Goal: Complete application form

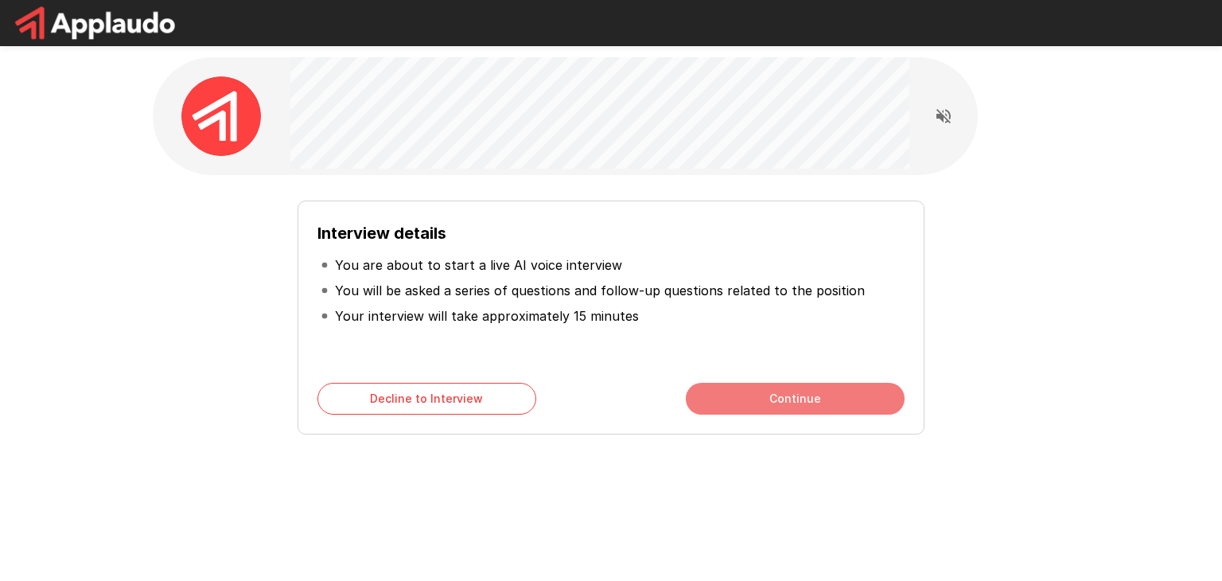
click at [770, 400] on button "Continue" at bounding box center [795, 399] width 219 height 32
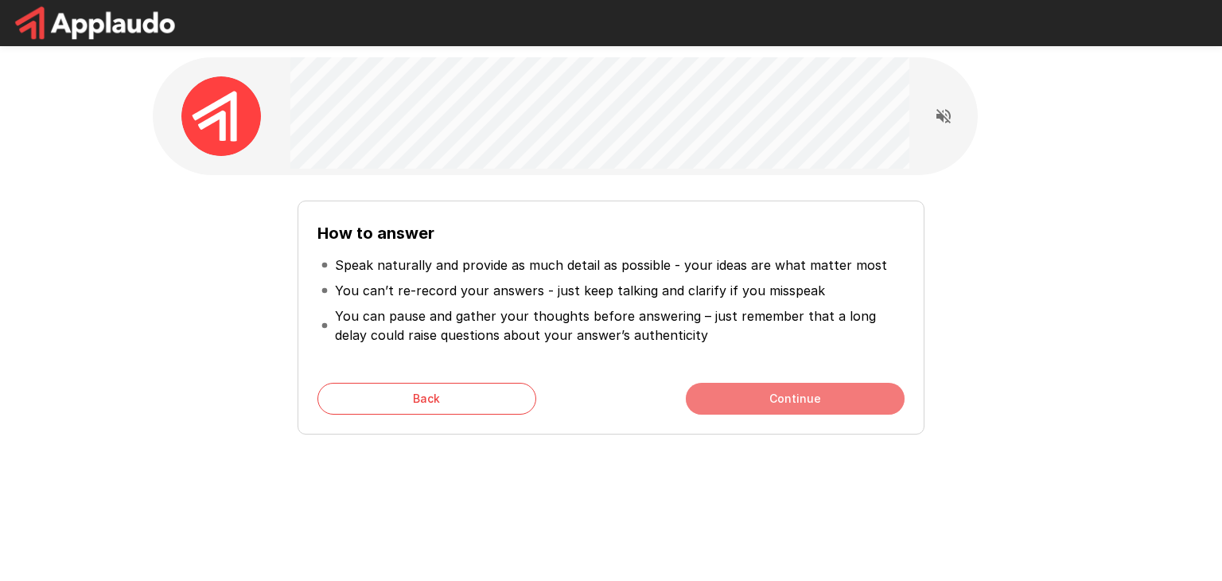
click at [770, 400] on button "Continue" at bounding box center [795, 399] width 219 height 32
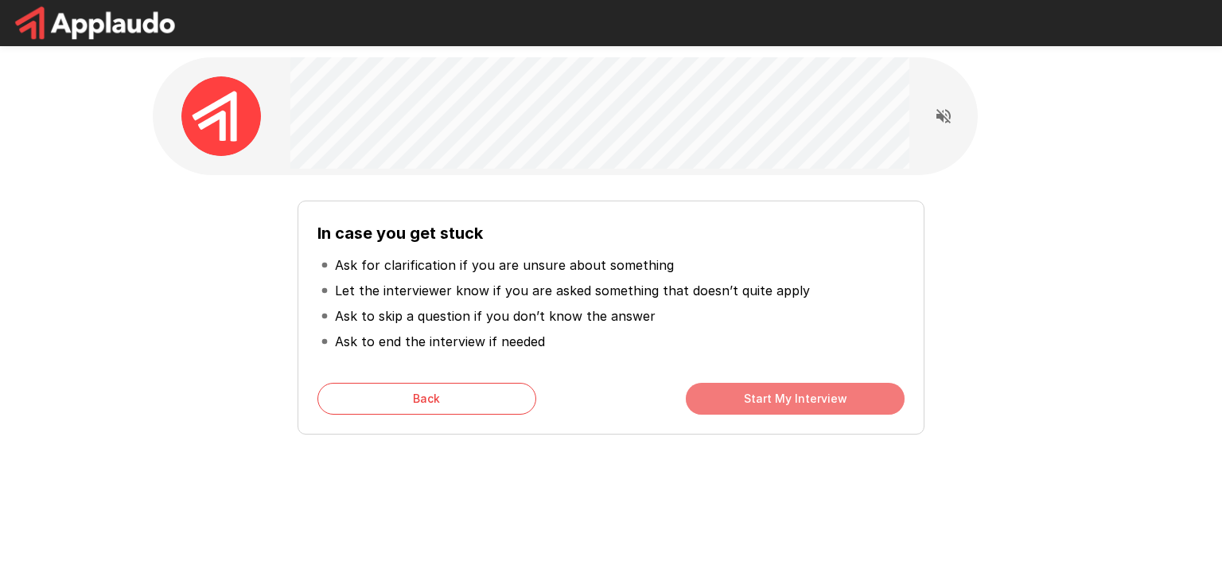
click at [770, 400] on button "Start My Interview" at bounding box center [795, 399] width 219 height 32
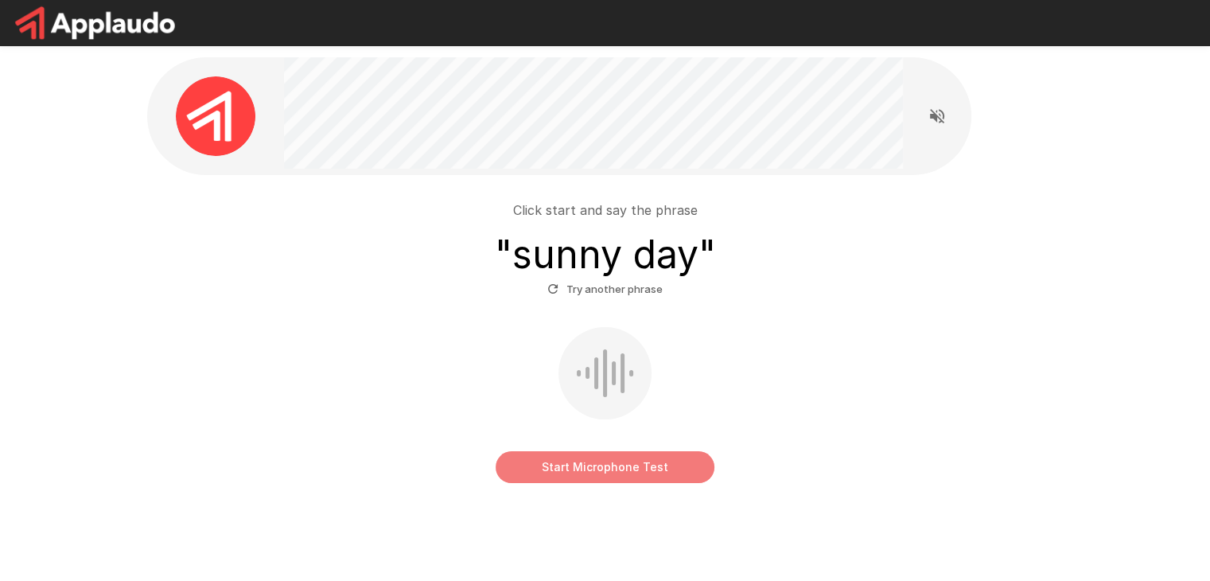
click at [611, 475] on button "Start Microphone Test" at bounding box center [605, 467] width 219 height 32
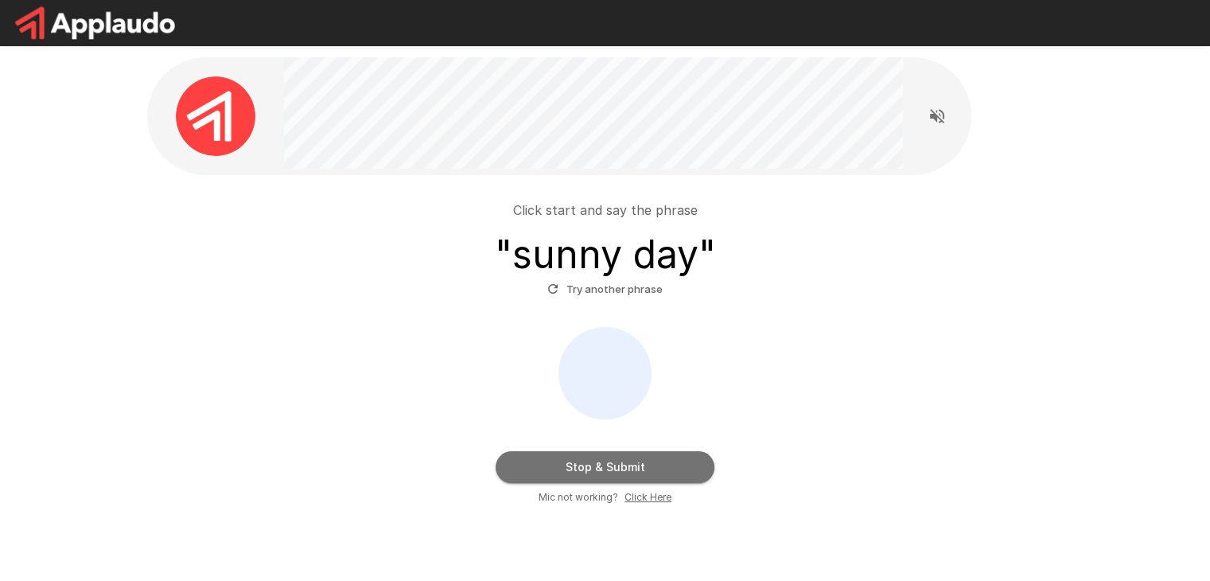
click at [611, 475] on button "Stop & Submit" at bounding box center [605, 467] width 219 height 32
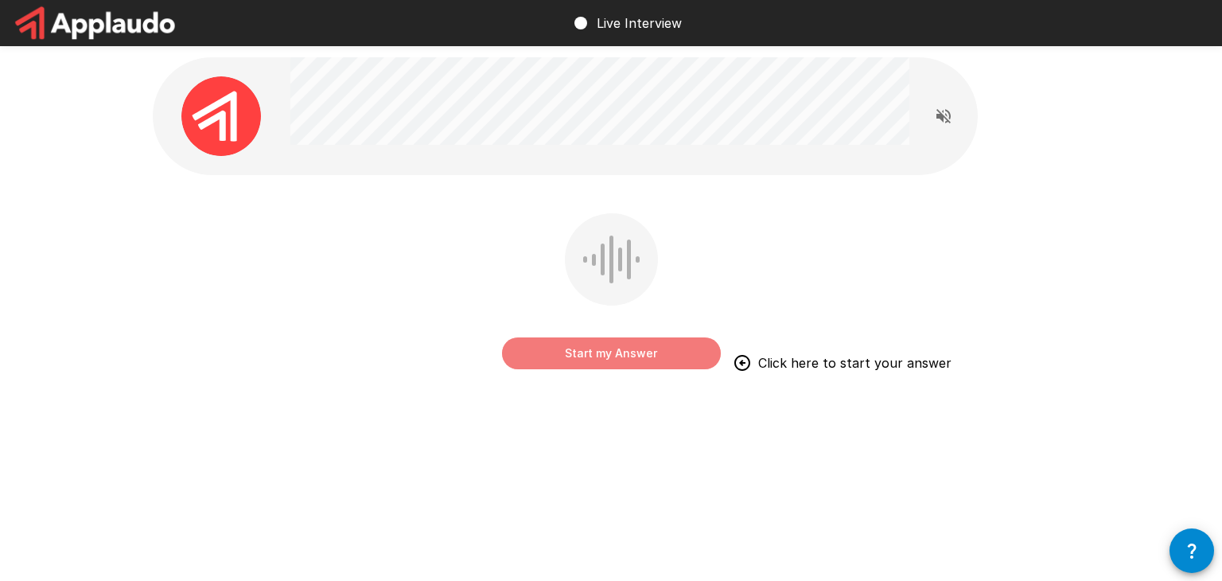
click at [643, 350] on button "Start my Answer" at bounding box center [611, 353] width 219 height 32
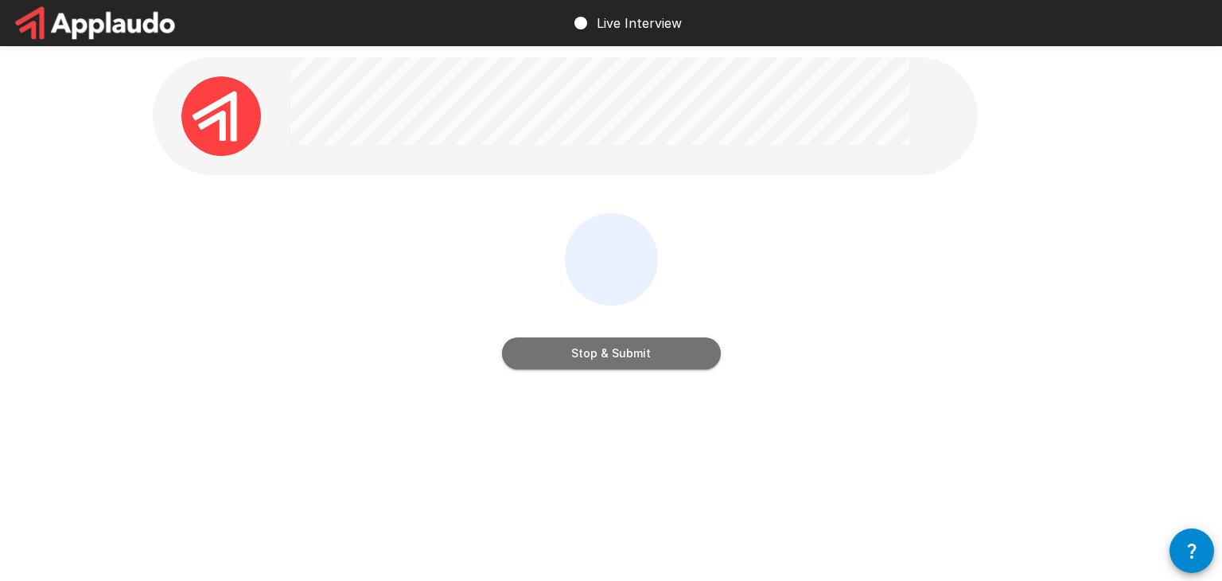
click at [621, 357] on button "Stop & Submit" at bounding box center [611, 353] width 219 height 32
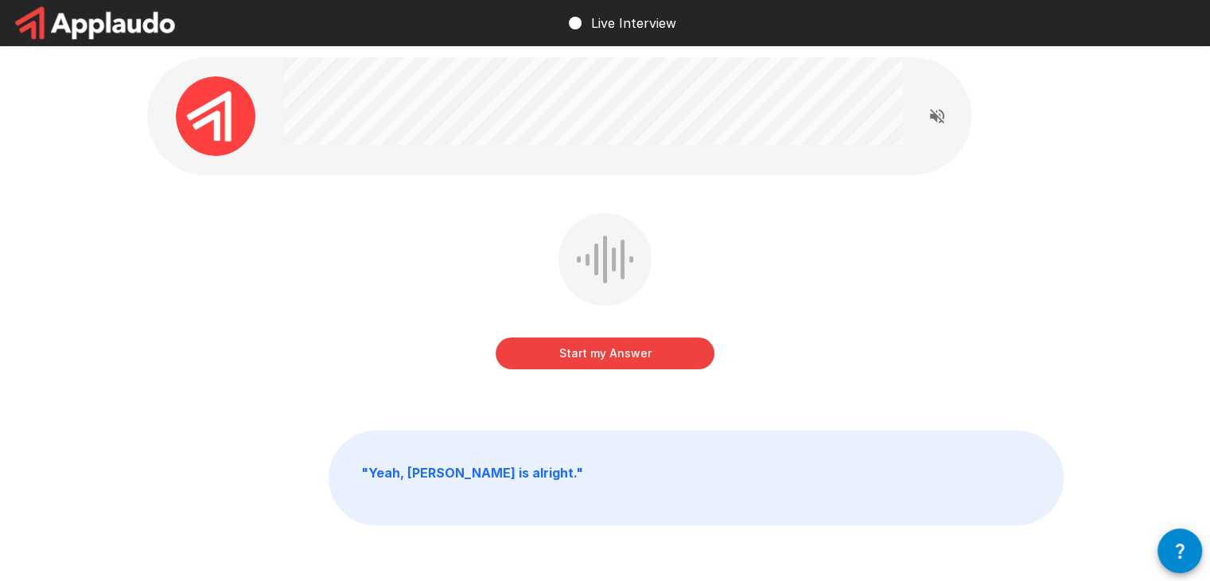
click at [621, 363] on button "Start my Answer" at bounding box center [605, 353] width 219 height 32
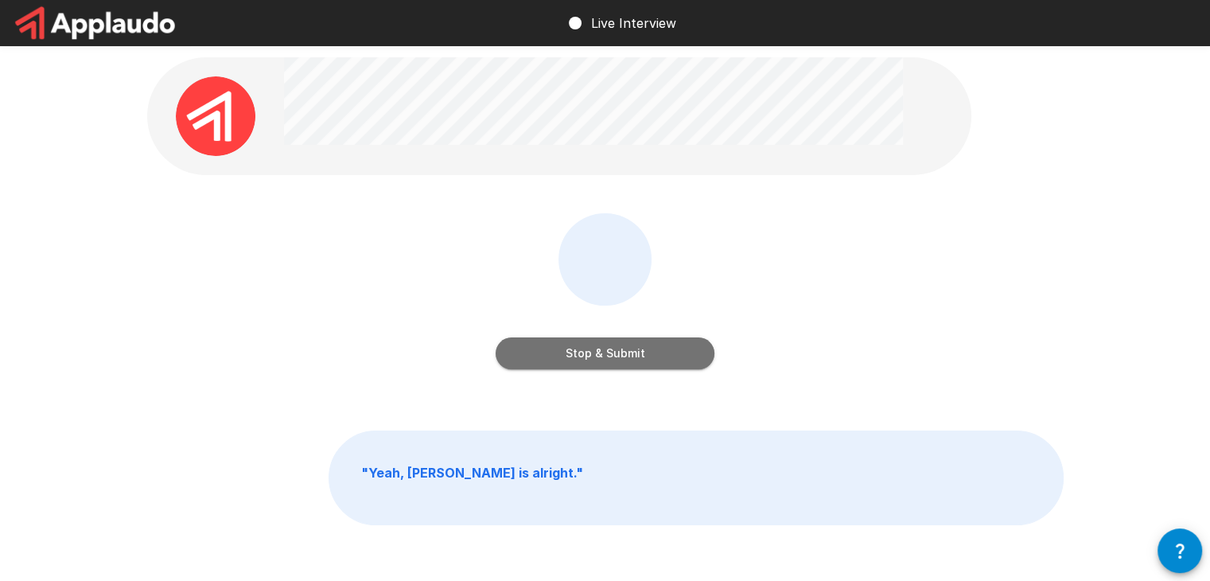
click at [607, 356] on button "Stop & Submit" at bounding box center [605, 353] width 219 height 32
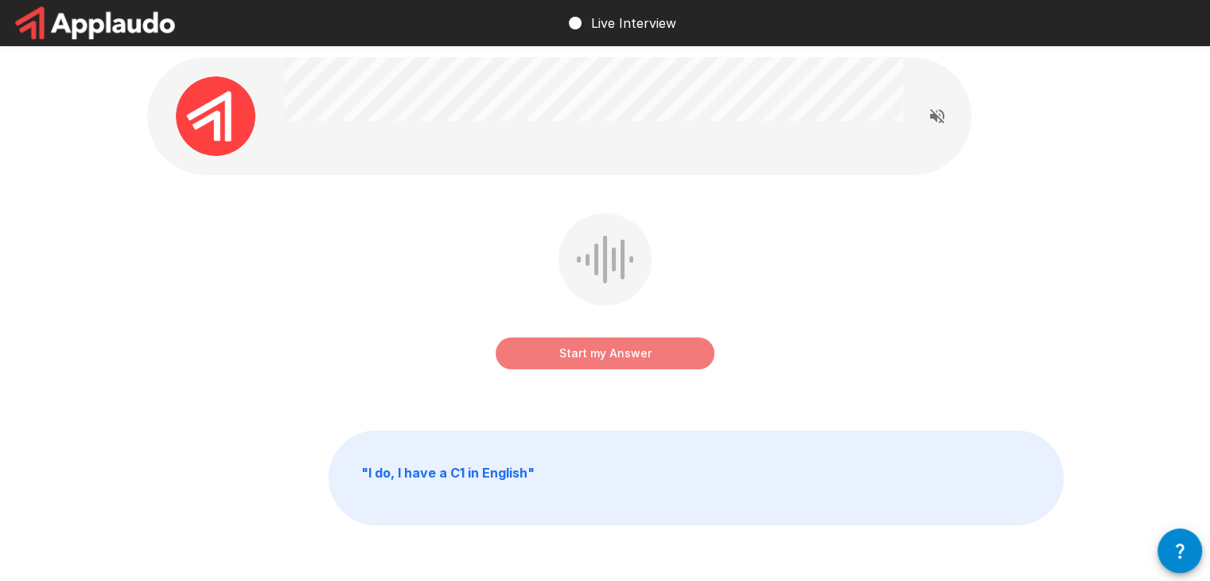
click at [608, 354] on button "Start my Answer" at bounding box center [605, 353] width 219 height 32
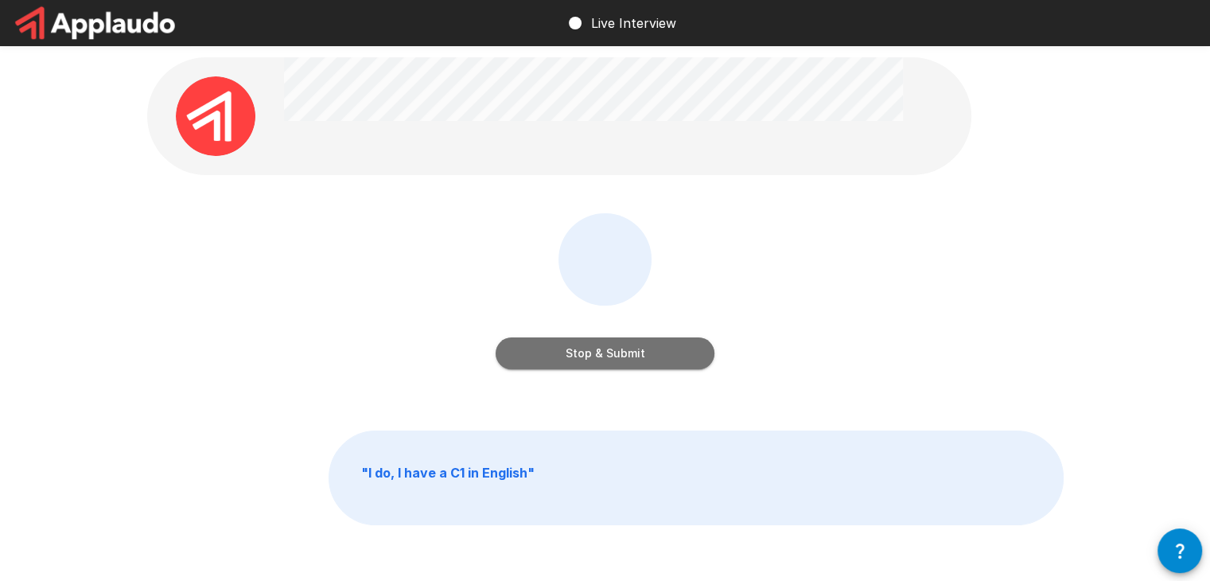
click at [608, 354] on button "Stop & Submit" at bounding box center [605, 353] width 219 height 32
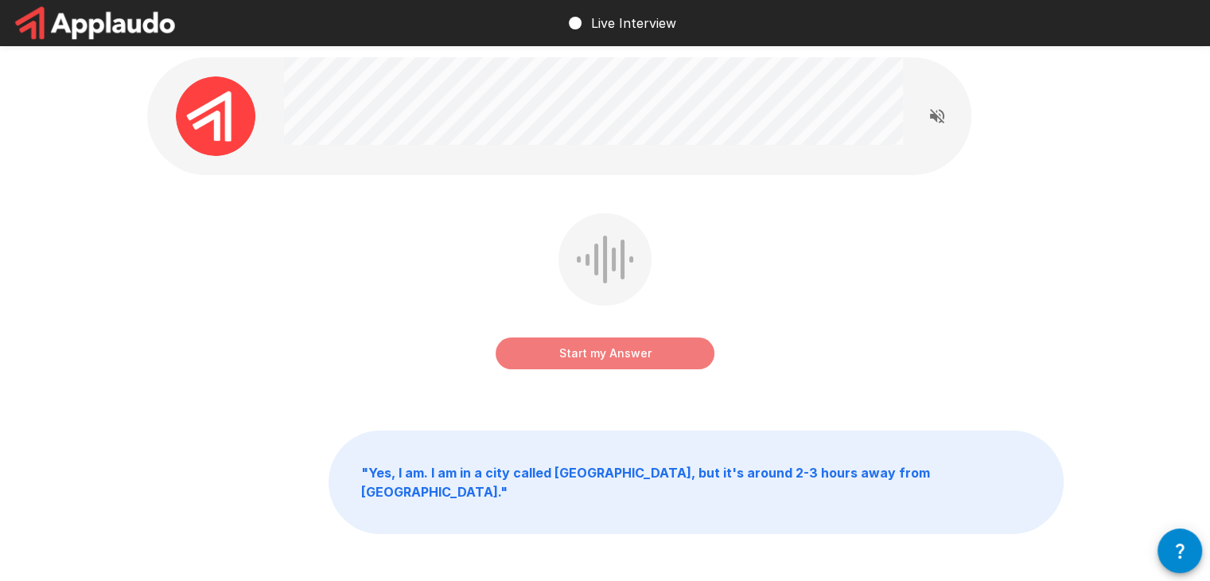
click at [607, 352] on button "Start my Answer" at bounding box center [605, 353] width 219 height 32
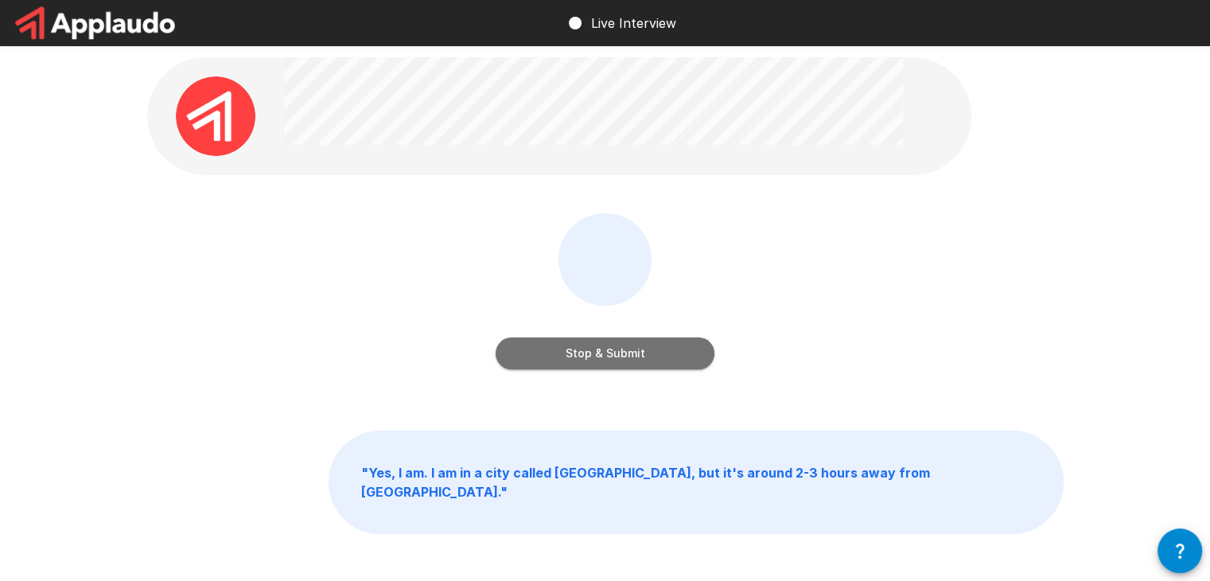
click at [607, 352] on button "Stop & Submit" at bounding box center [605, 353] width 219 height 32
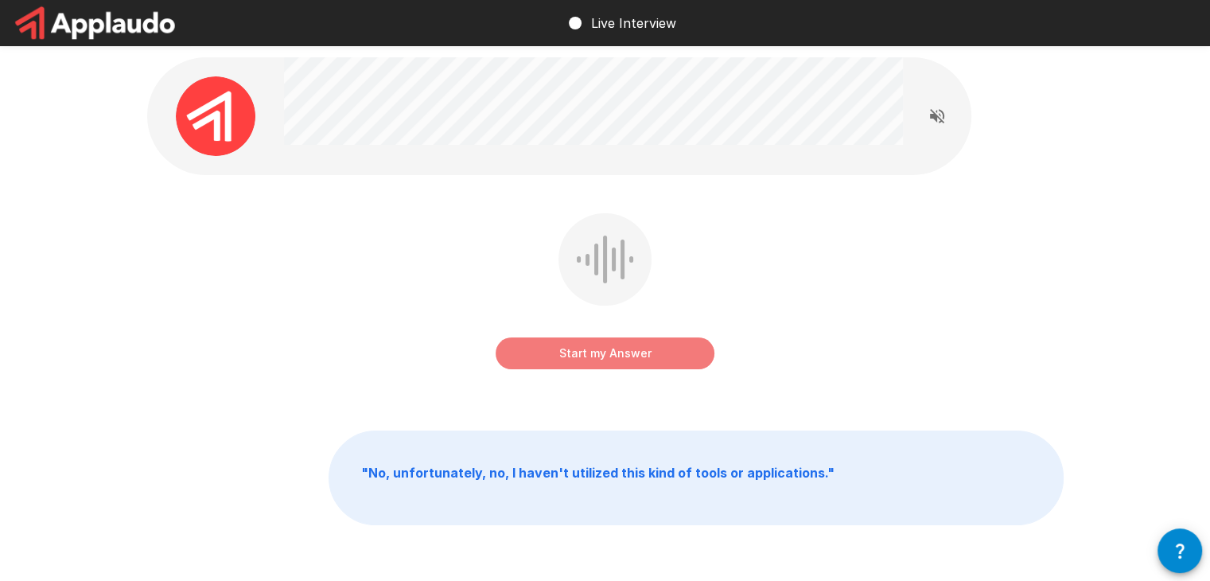
click at [606, 350] on button "Start my Answer" at bounding box center [605, 353] width 219 height 32
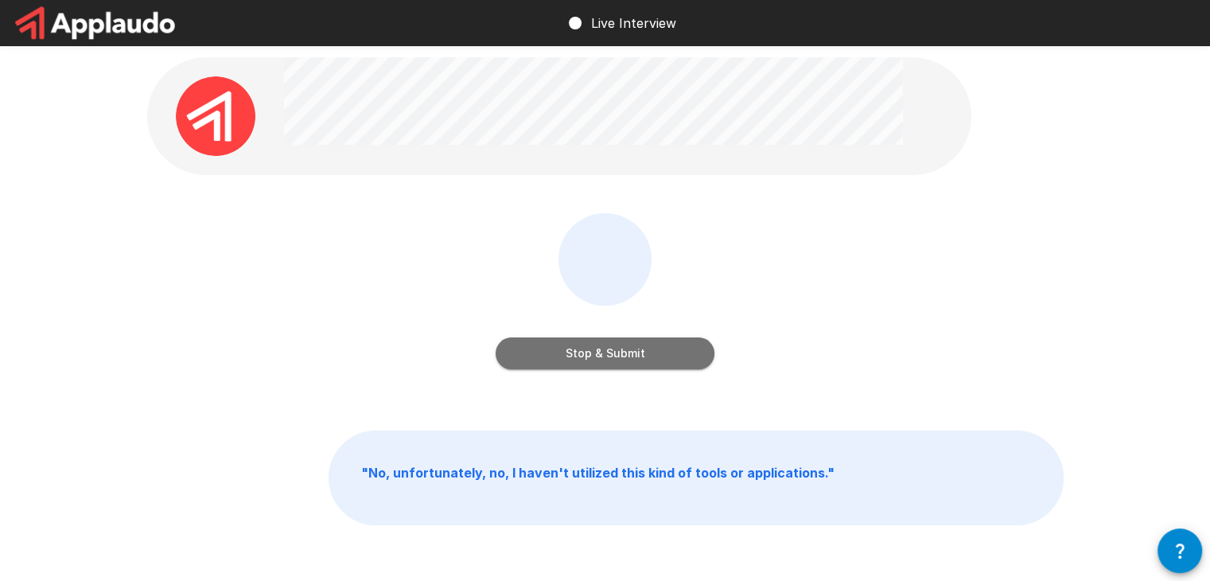
click at [606, 350] on button "Stop & Submit" at bounding box center [605, 353] width 219 height 32
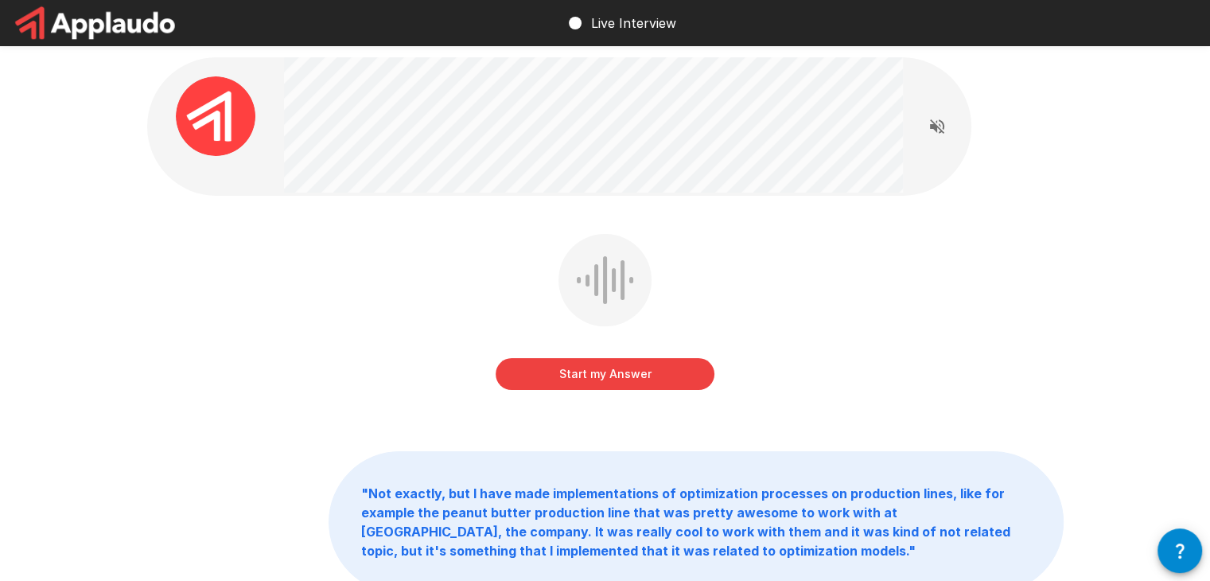
click at [524, 269] on div "Start my Answer" at bounding box center [605, 315] width 219 height 162
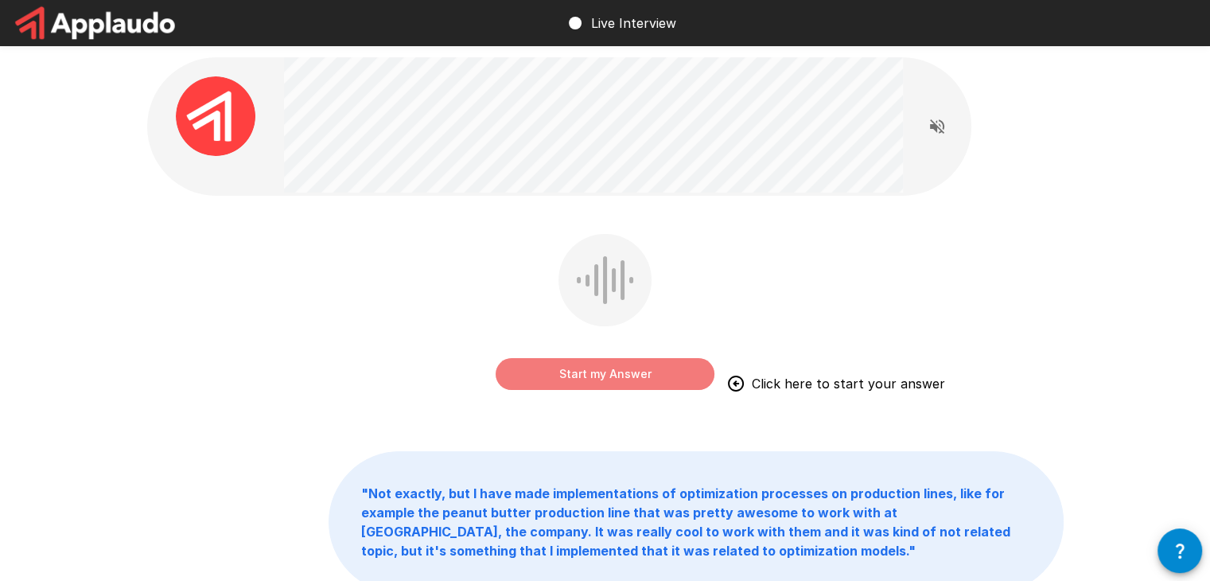
click at [582, 373] on button "Start my Answer" at bounding box center [605, 374] width 219 height 32
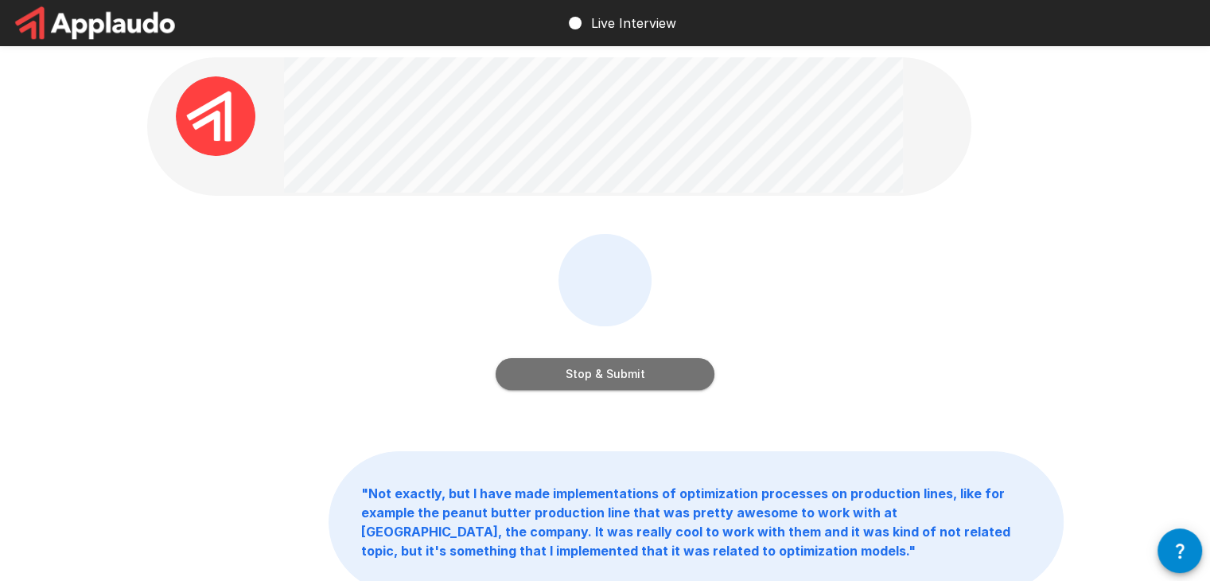
click at [582, 373] on button "Stop & Submit" at bounding box center [605, 374] width 219 height 32
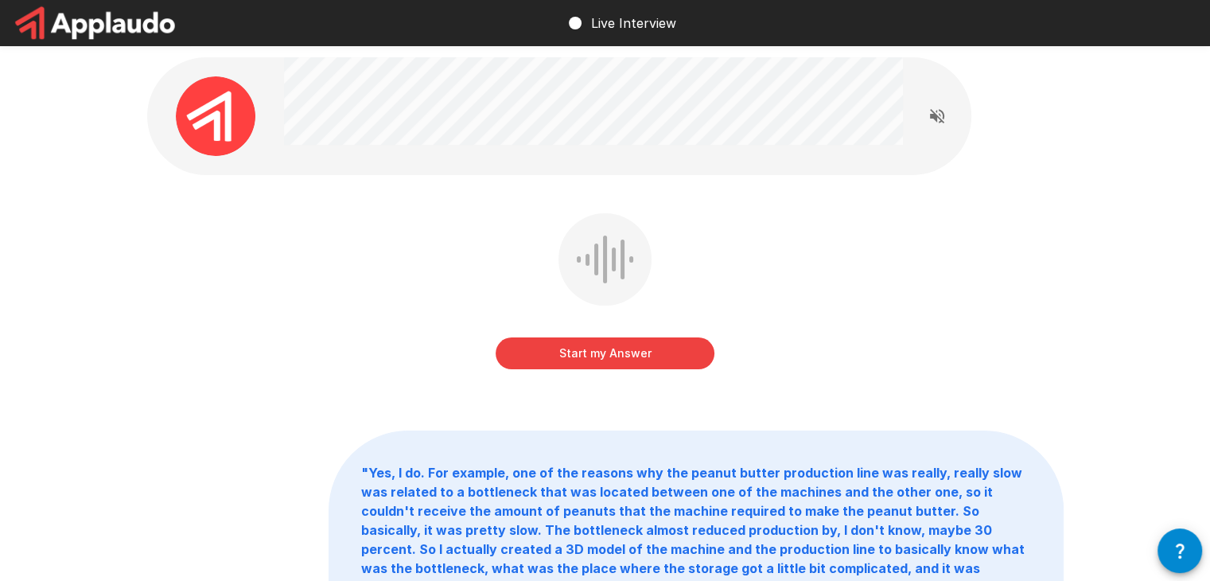
click at [571, 354] on button "Start my Answer" at bounding box center [605, 353] width 219 height 32
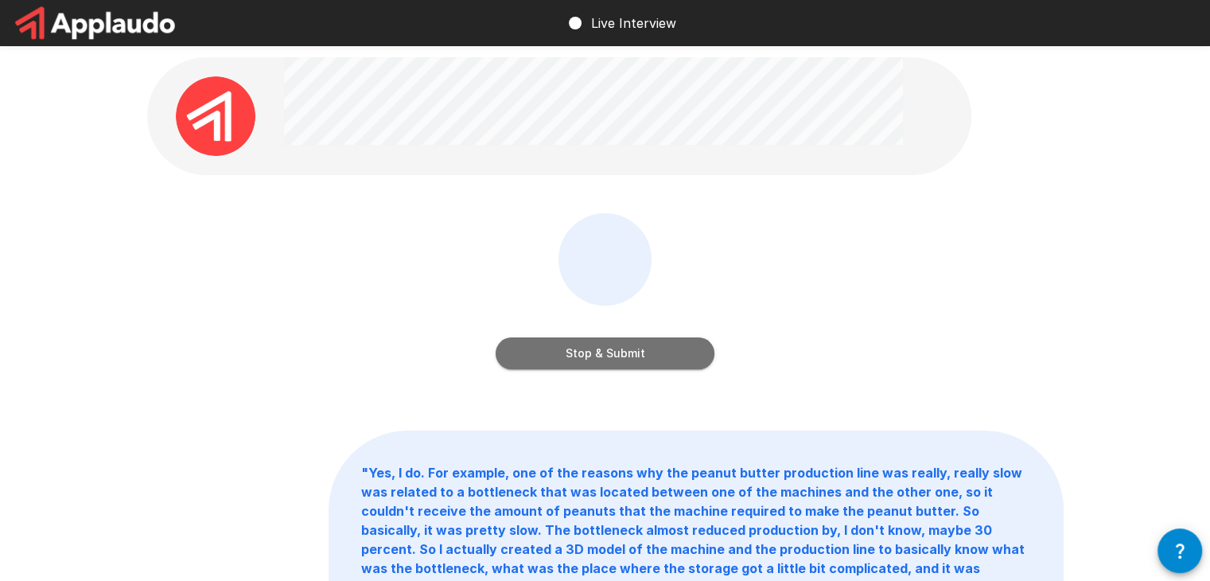
click at [571, 354] on button "Stop & Submit" at bounding box center [605, 353] width 219 height 32
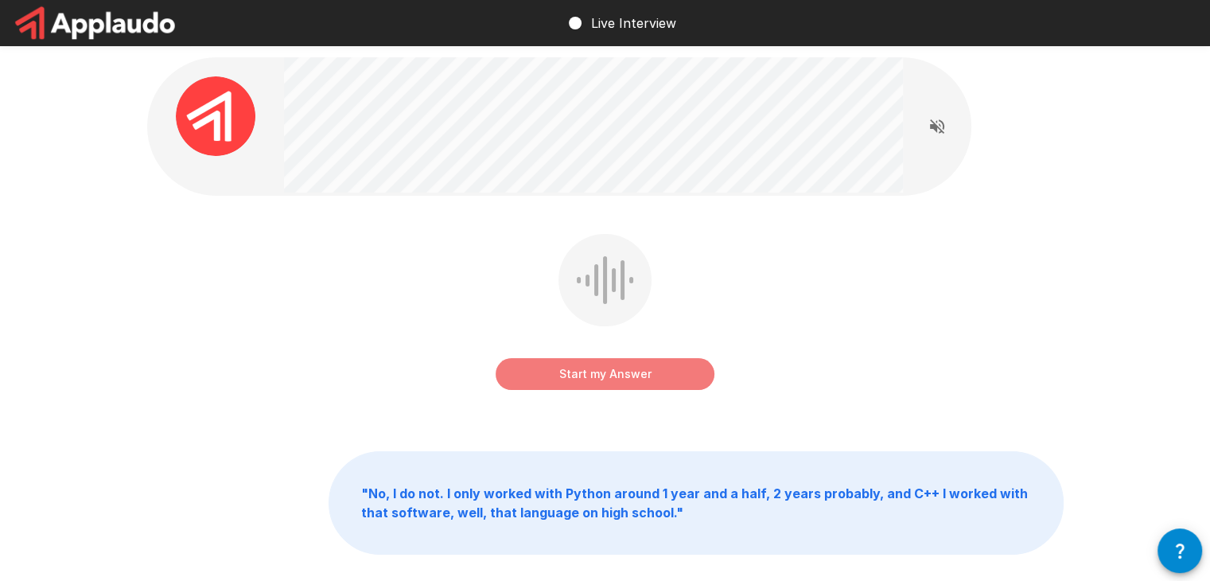
click at [614, 373] on button "Start my Answer" at bounding box center [605, 374] width 219 height 32
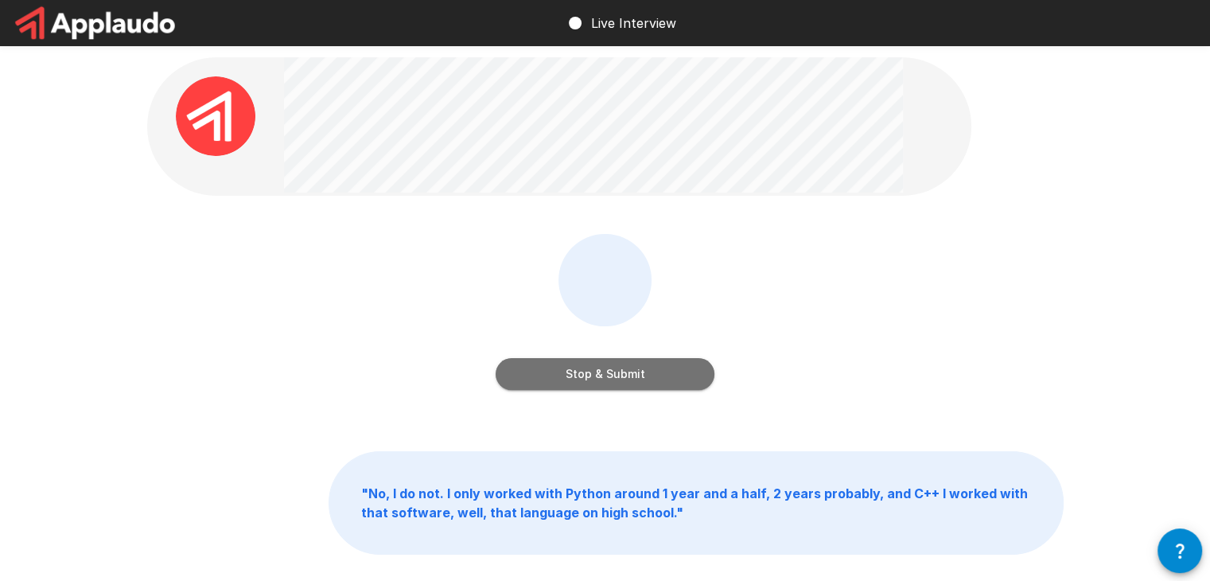
click at [614, 373] on button "Stop & Submit" at bounding box center [605, 374] width 219 height 32
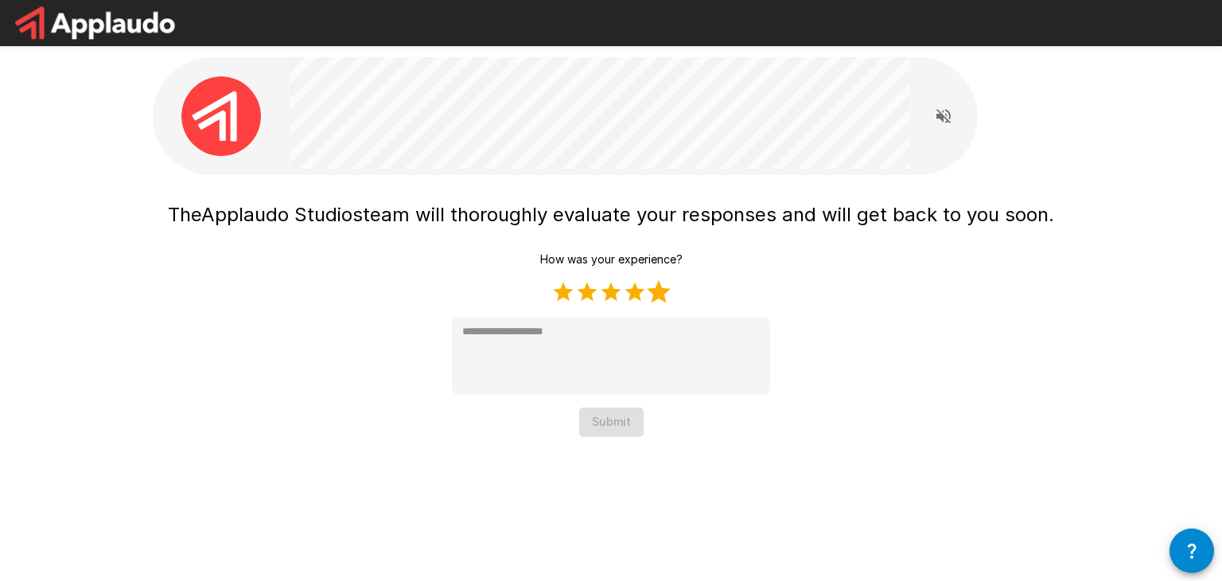
click at [666, 298] on label "5 Stars" at bounding box center [659, 292] width 24 height 24
type textarea "*"
click at [625, 421] on button "Submit" at bounding box center [611, 421] width 64 height 29
